Goal: Information Seeking & Learning: Understand process/instructions

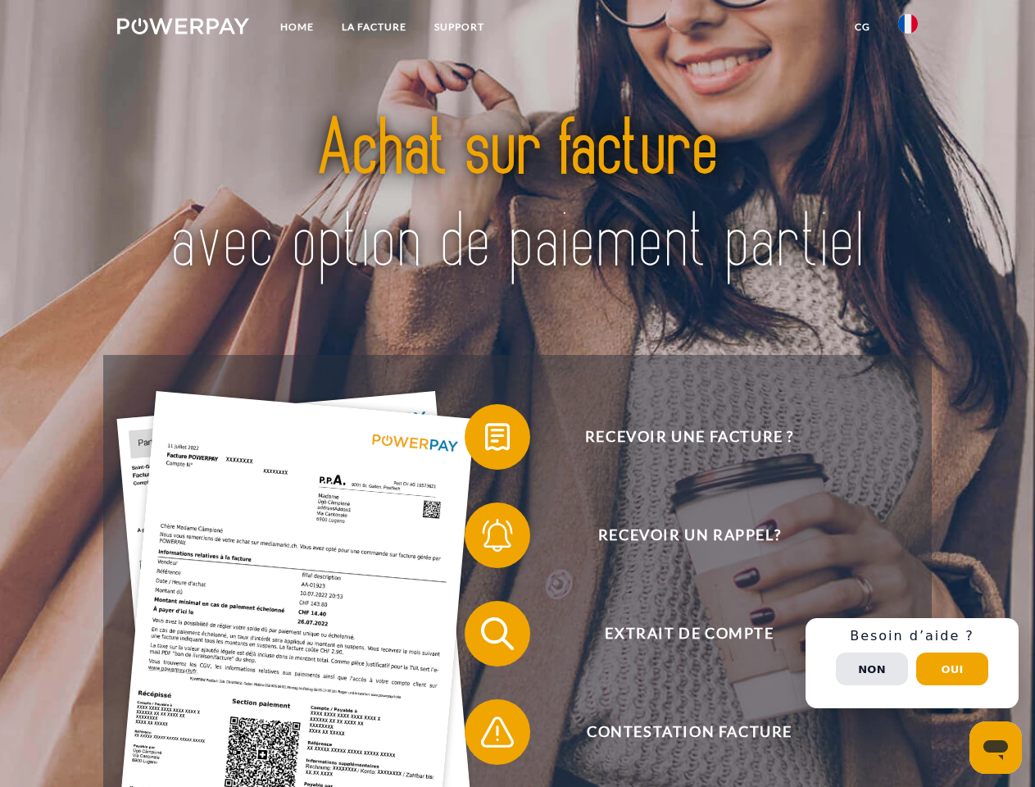
click at [183, 29] on img at bounding box center [183, 26] width 132 height 16
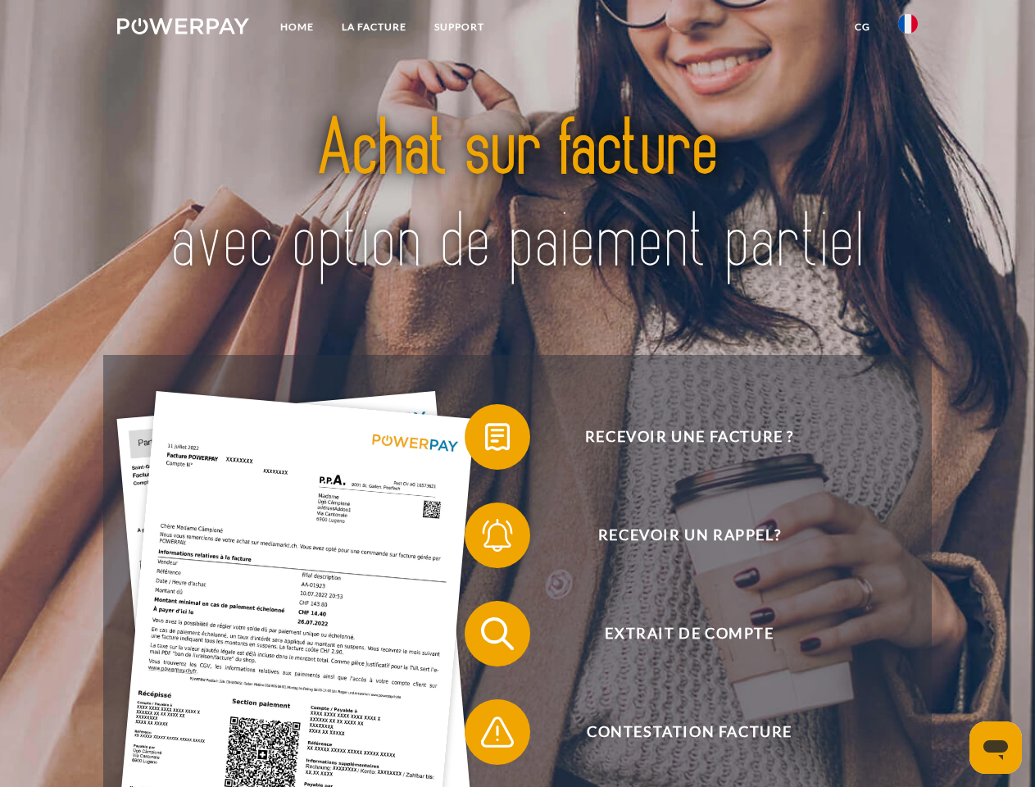
click at [908, 29] on img at bounding box center [908, 24] width 20 height 20
click at [862, 27] on link "CG" at bounding box center [862, 27] width 43 height 30
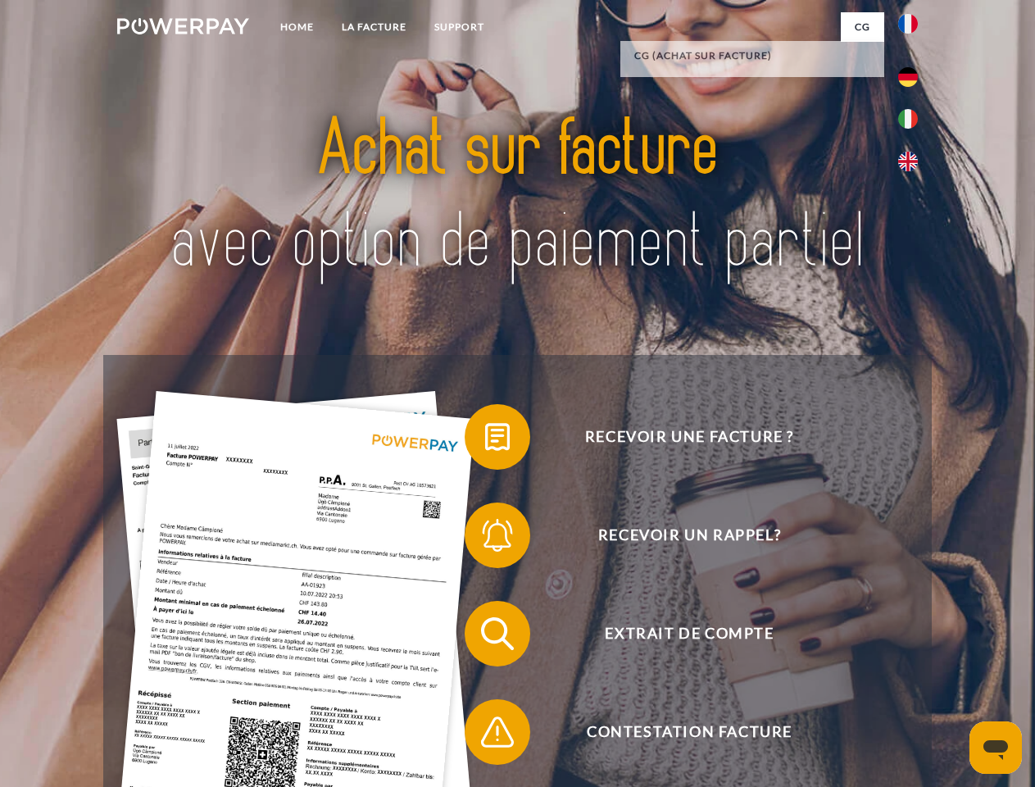
click at [485, 440] on span at bounding box center [473, 437] width 82 height 82
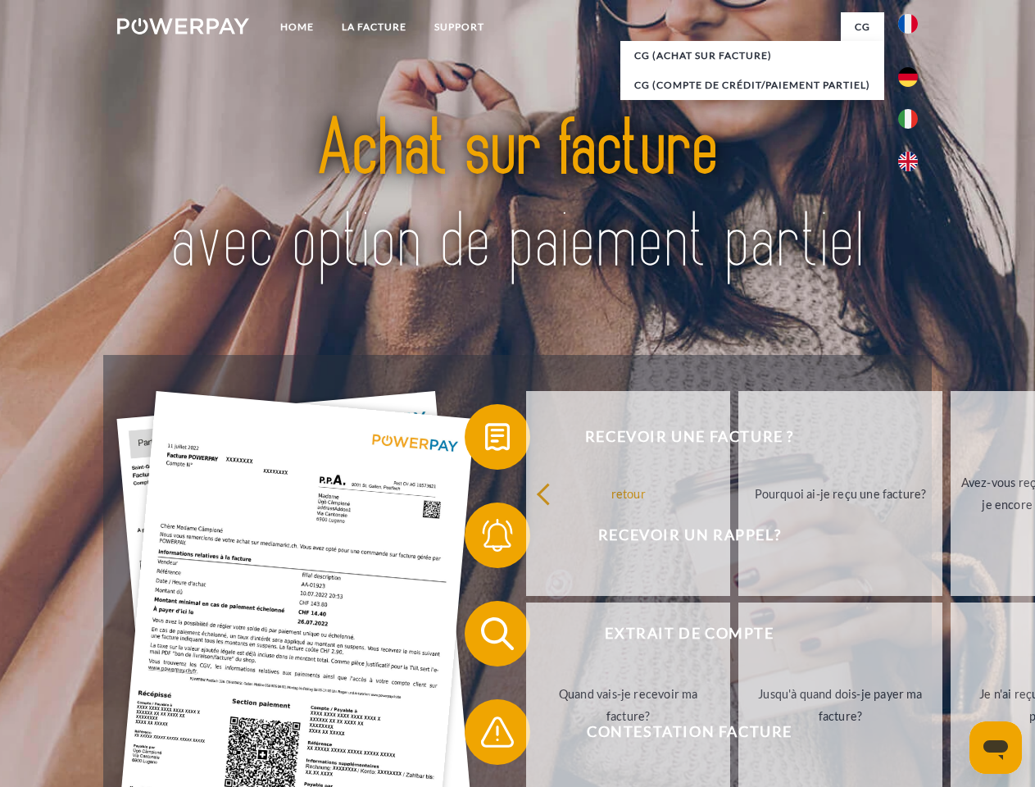
click at [485, 539] on div "Recevoir une facture ? Recevoir un rappel? Extrait de compte retour" at bounding box center [517, 683] width 828 height 656
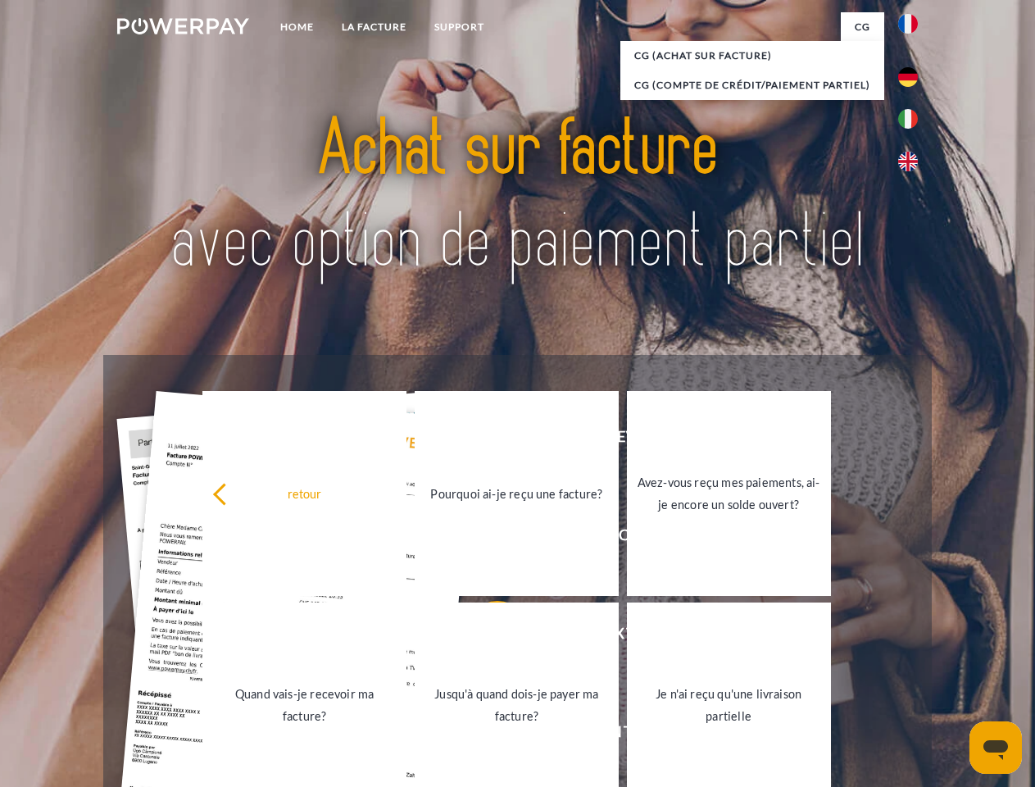
click at [485, 637] on link "Jusqu'à quand dois-je payer ma facture?" at bounding box center [517, 705] width 204 height 205
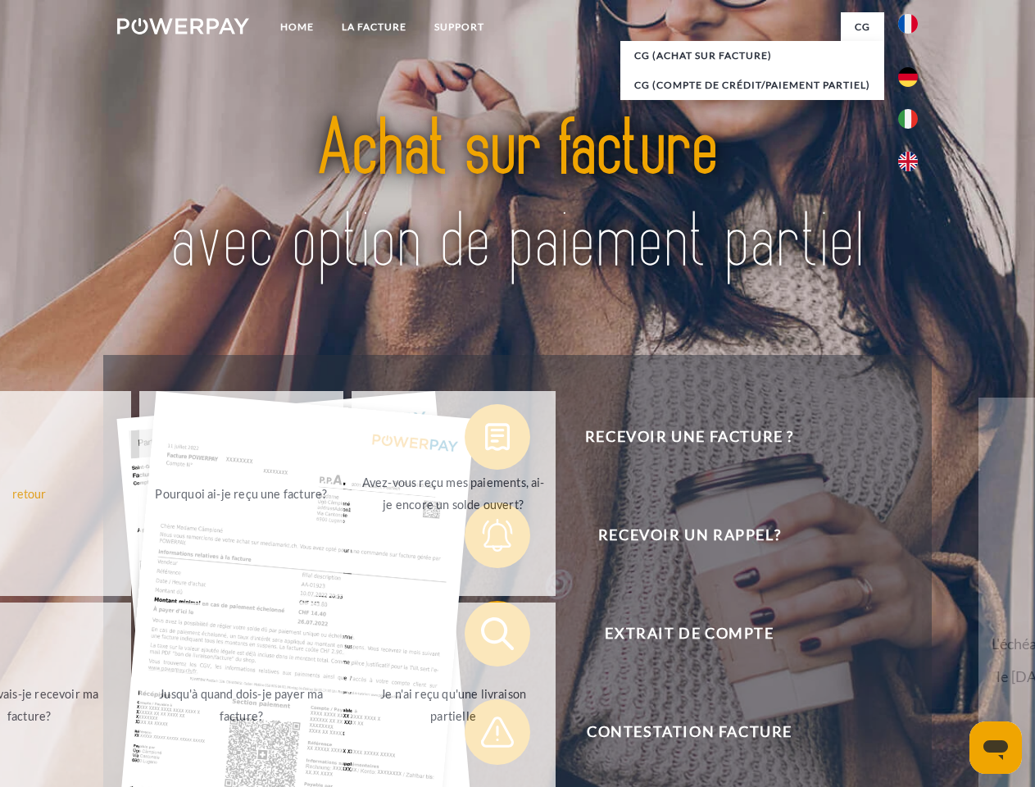
click at [485, 735] on span at bounding box center [473, 732] width 82 height 82
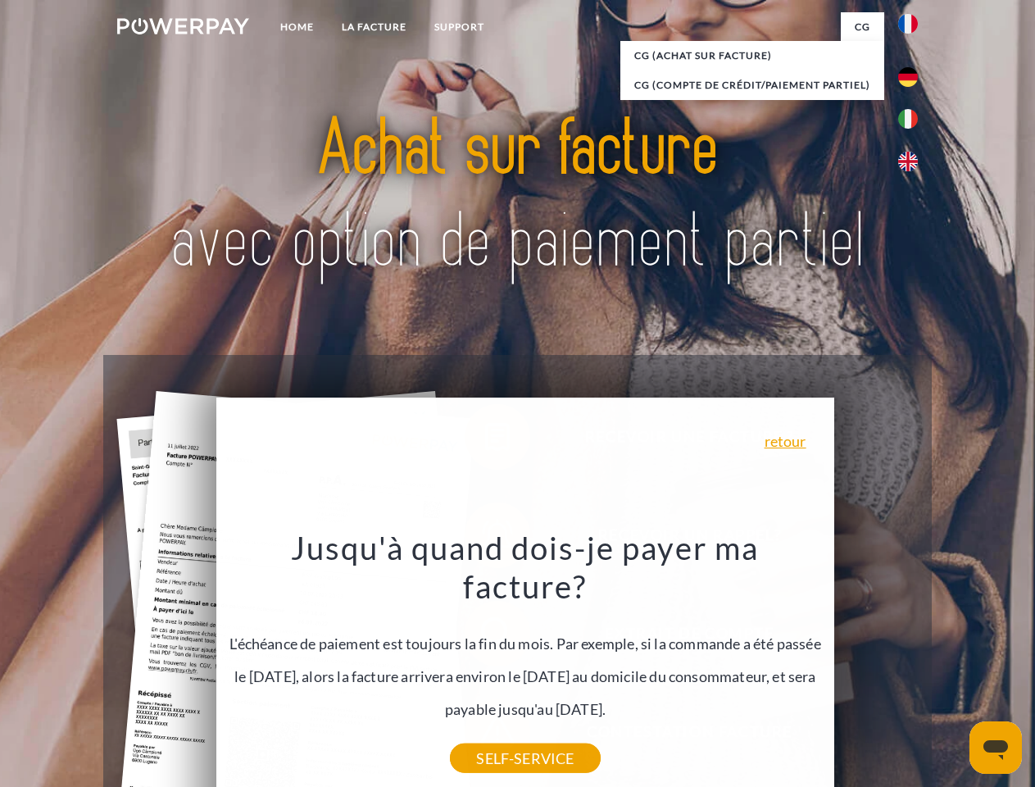
click at [912, 663] on div "Recevoir une facture ? Recevoir un rappel? Extrait de compte retour" at bounding box center [517, 683] width 828 height 656
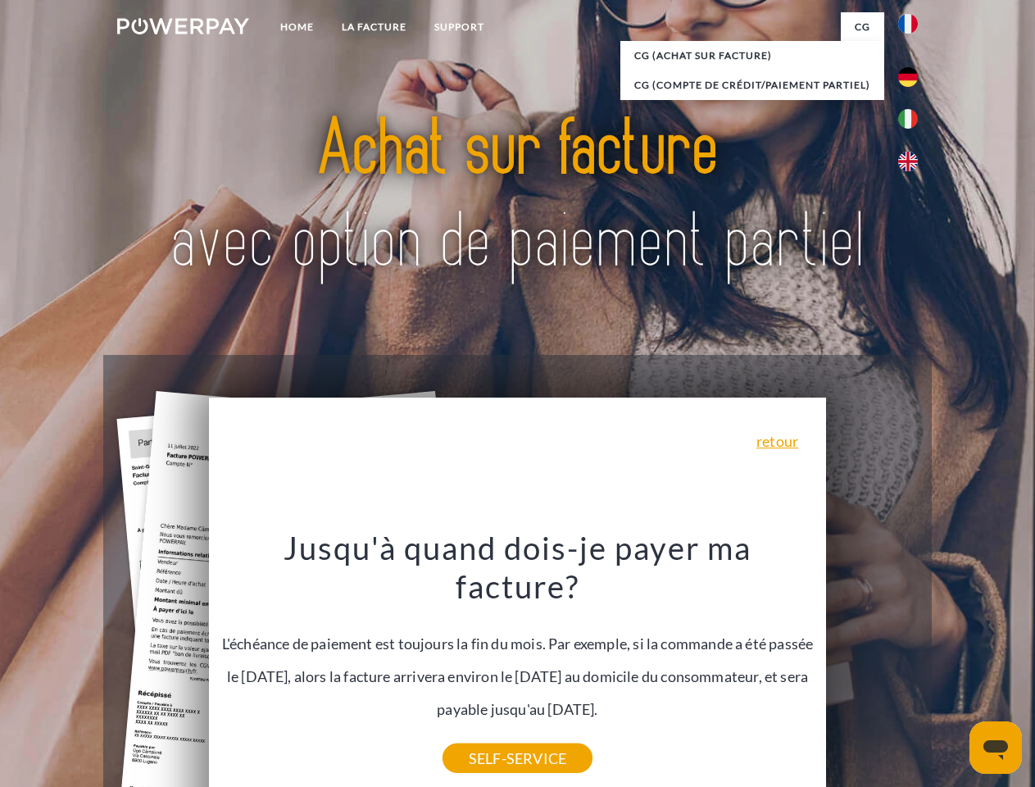
click at [872, 666] on span "Extrait de compte" at bounding box center [690, 634] width 402 height 66
click at [953, 669] on header "Home LA FACTURE Support" at bounding box center [517, 566] width 1035 height 1132
